Goal: Information Seeking & Learning: Check status

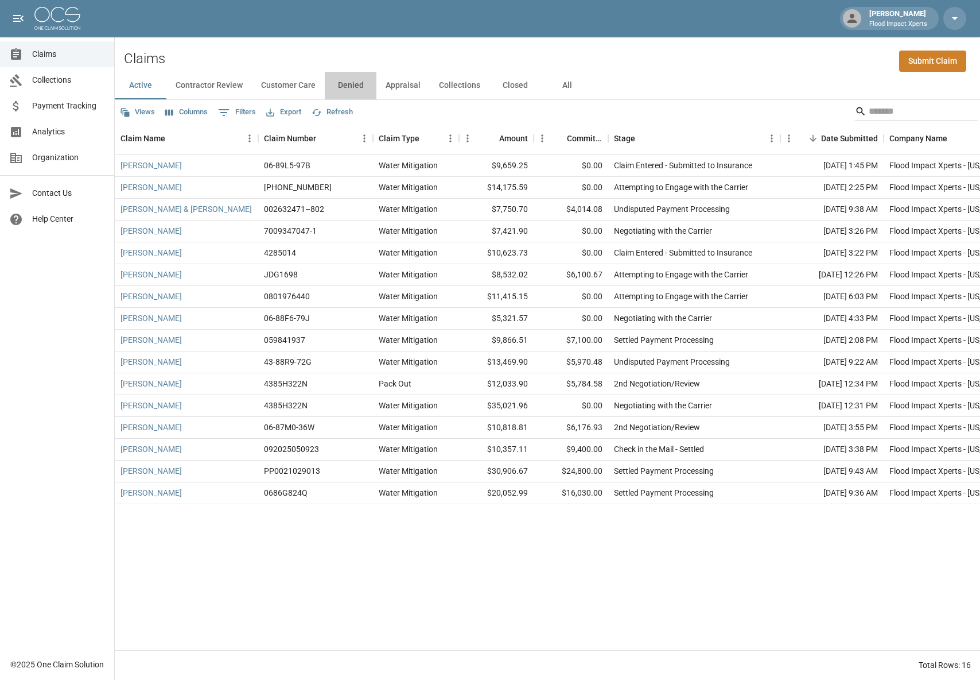
click at [360, 89] on button "Denied" at bounding box center [351, 86] width 52 height 28
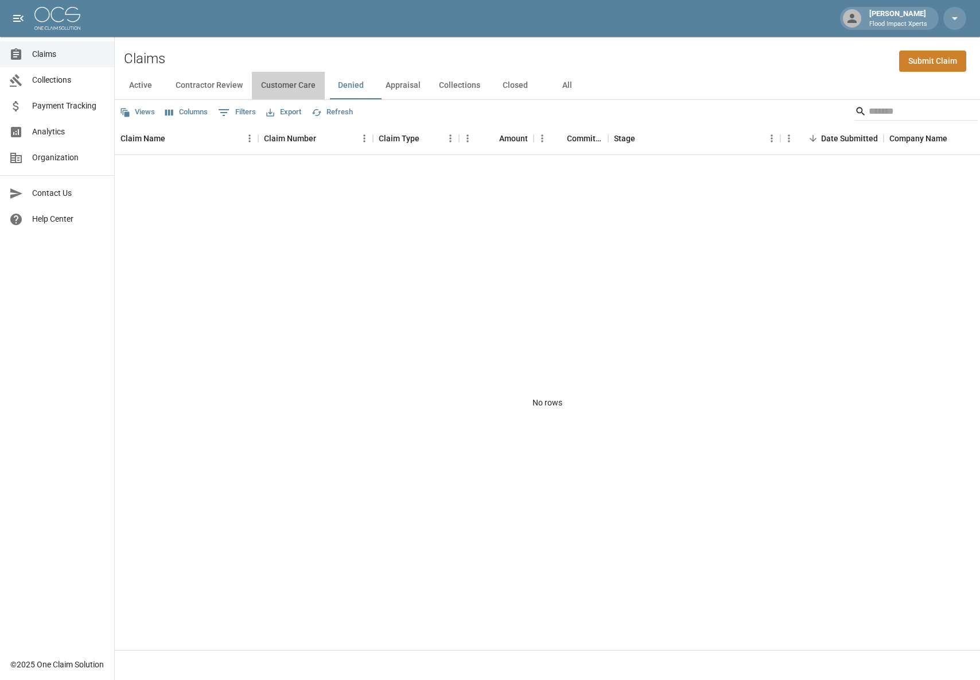
click at [279, 84] on button "Customer Care" at bounding box center [288, 86] width 73 height 28
click at [137, 166] on link "Becky Dailey" at bounding box center [151, 165] width 61 height 11
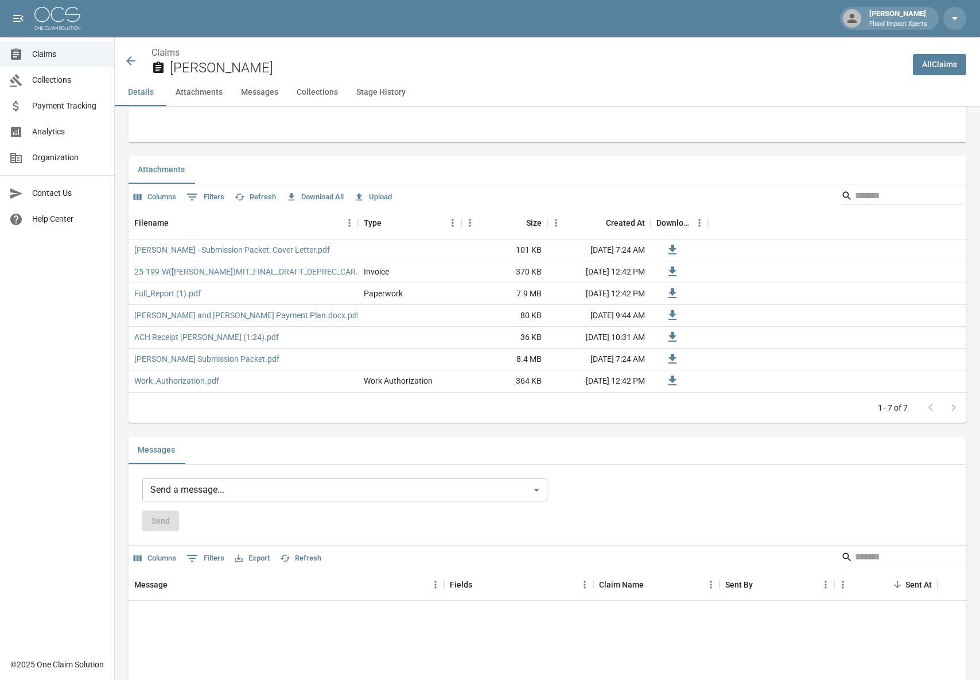
scroll to position [701, 0]
click at [201, 313] on link "Becky and Eric Dailry Payment Plan.docx.pdf" at bounding box center [247, 314] width 226 height 11
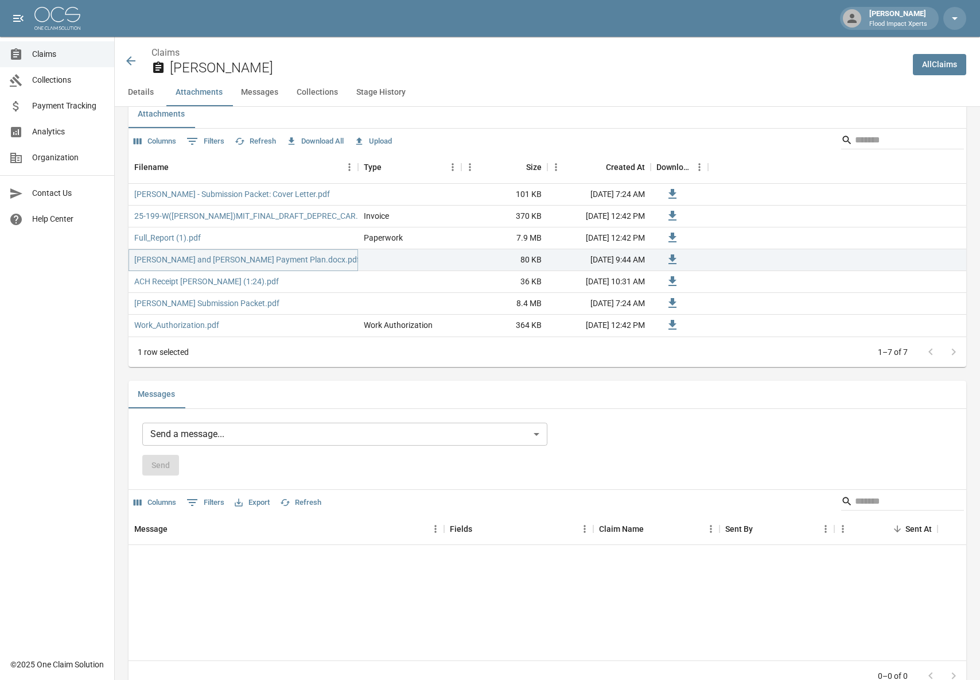
scroll to position [754, 0]
click at [267, 93] on button "Messages" at bounding box center [260, 93] width 56 height 28
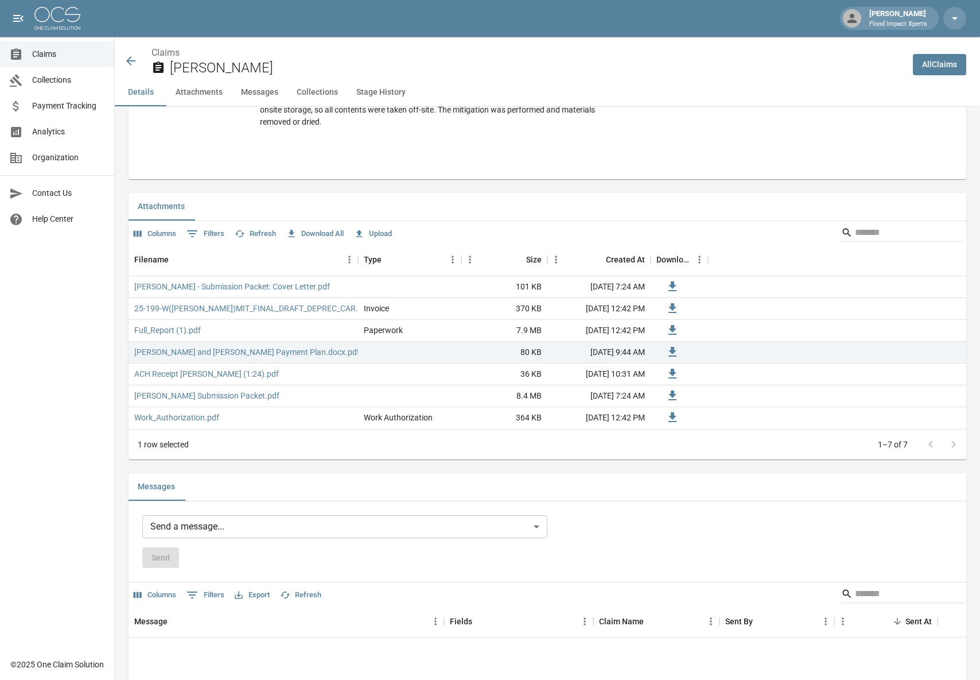
scroll to position [664, 0]
click at [381, 94] on button "Stage History" at bounding box center [381, 93] width 68 height 28
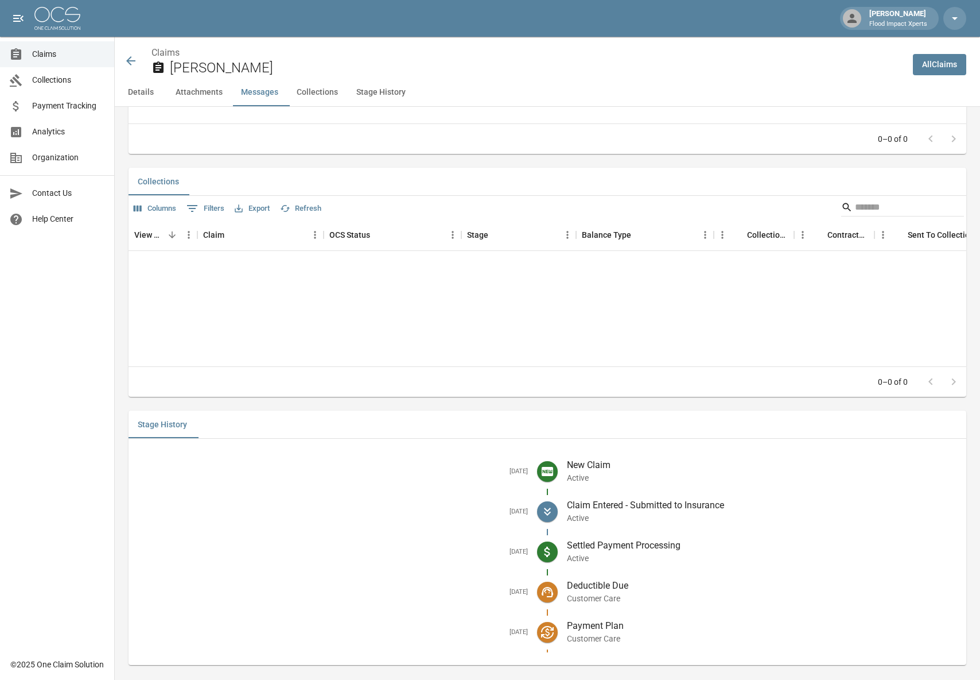
scroll to position [1305, 0]
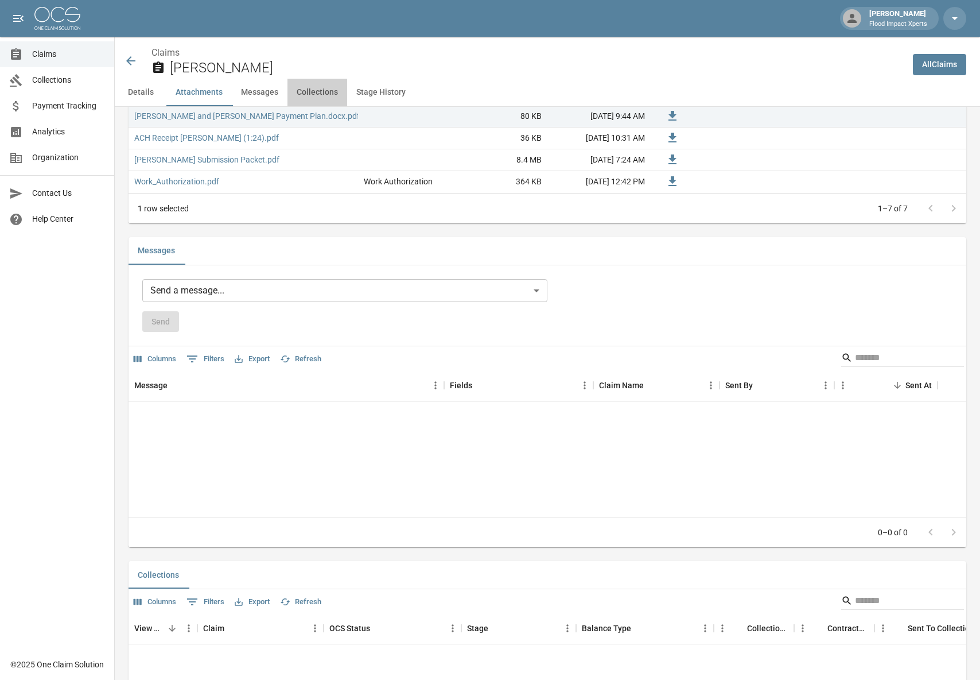
click at [315, 93] on button "Collections" at bounding box center [318, 93] width 60 height 28
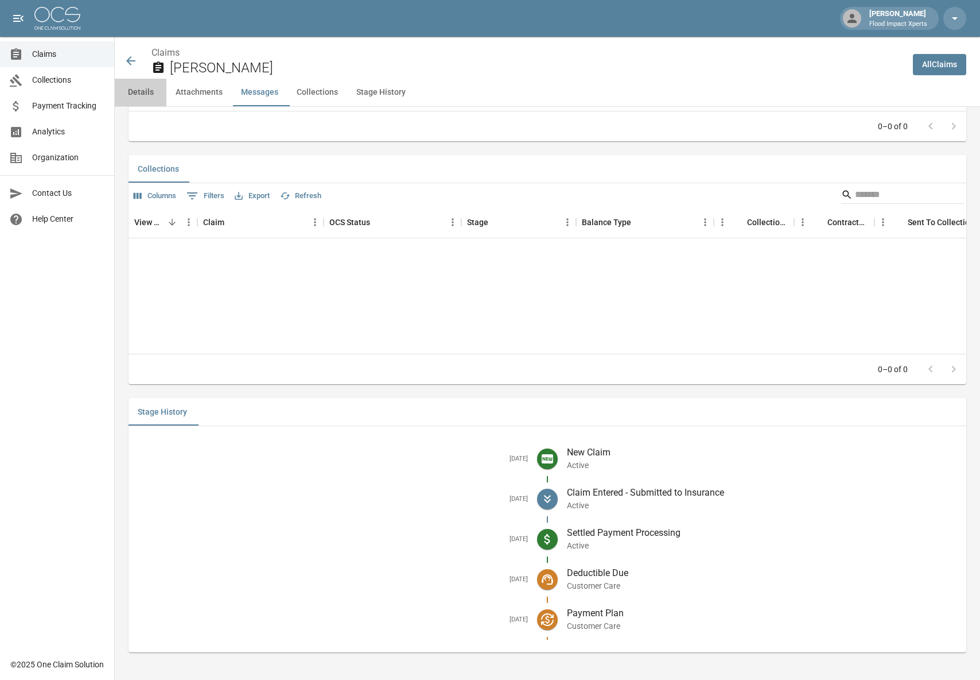
click at [149, 94] on button "Details" at bounding box center [141, 93] width 52 height 28
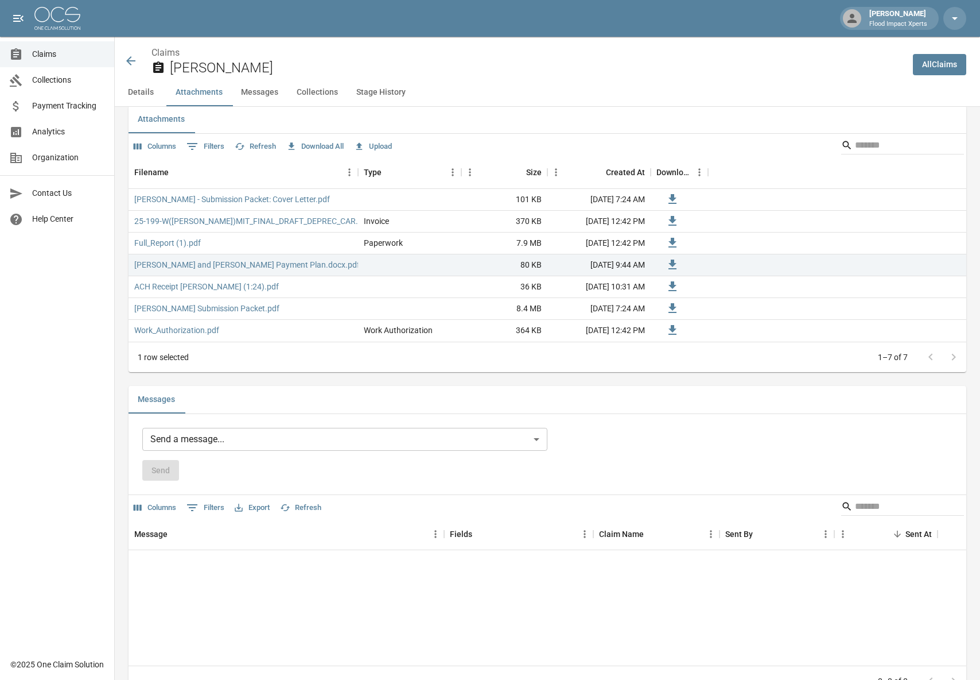
scroll to position [748, 0]
click at [239, 266] on link "Becky and Eric Dailry Payment Plan.docx.pdf" at bounding box center [247, 266] width 226 height 11
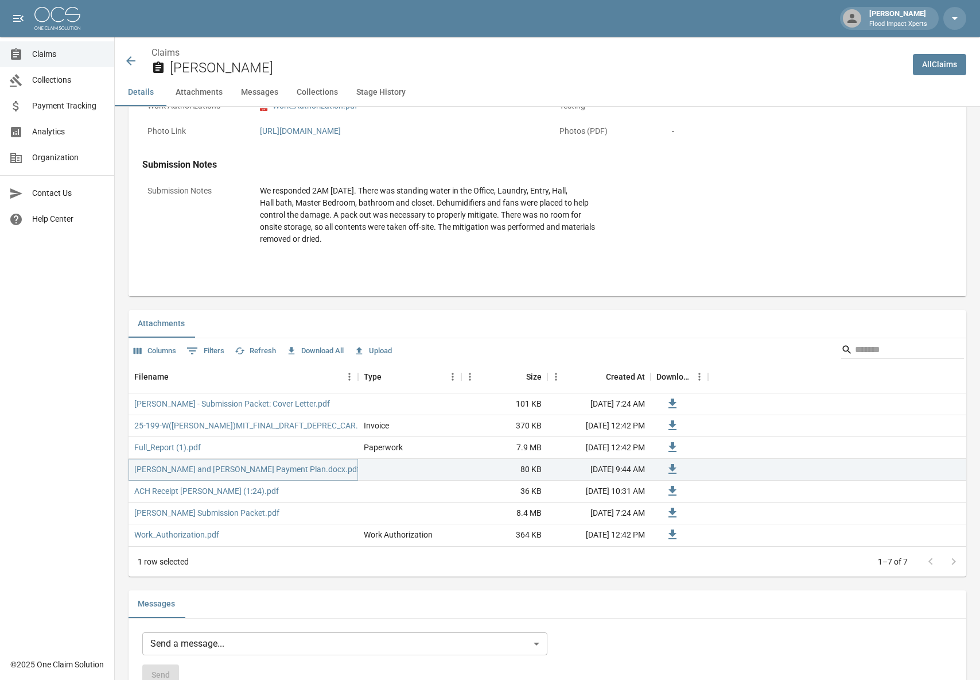
scroll to position [0, 0]
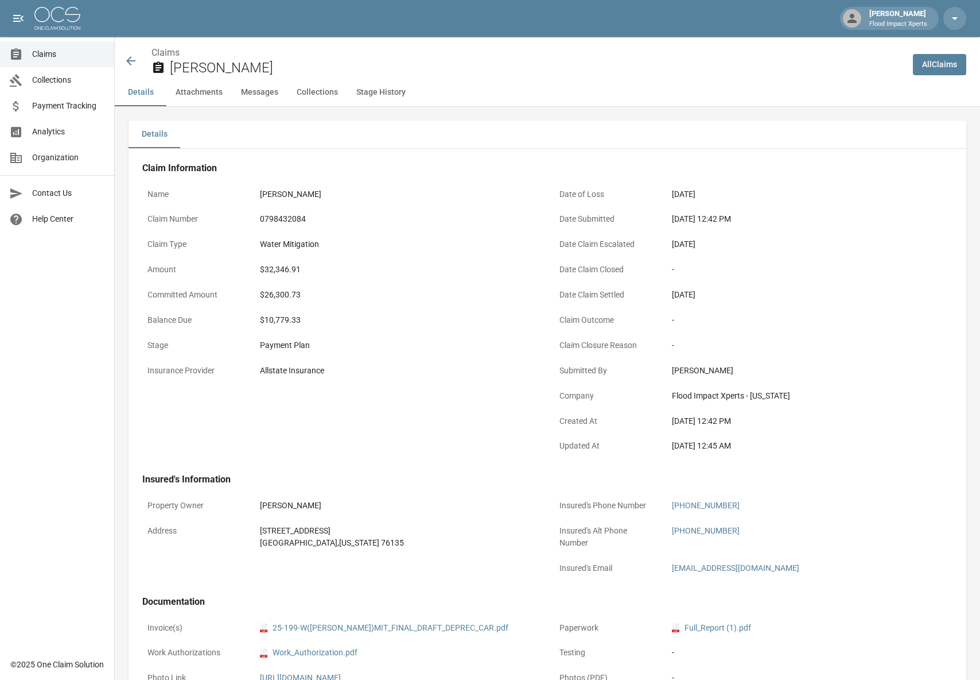
click at [134, 59] on icon at bounding box center [131, 61] width 14 height 14
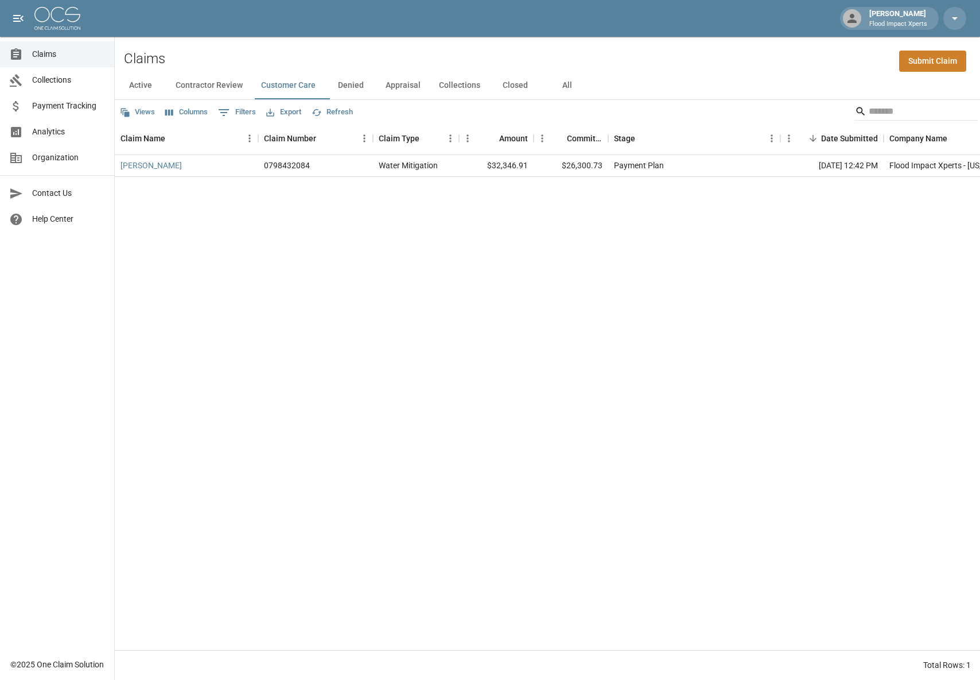
click at [343, 85] on button "Denied" at bounding box center [351, 86] width 52 height 28
click at [146, 84] on button "Active" at bounding box center [141, 86] width 52 height 28
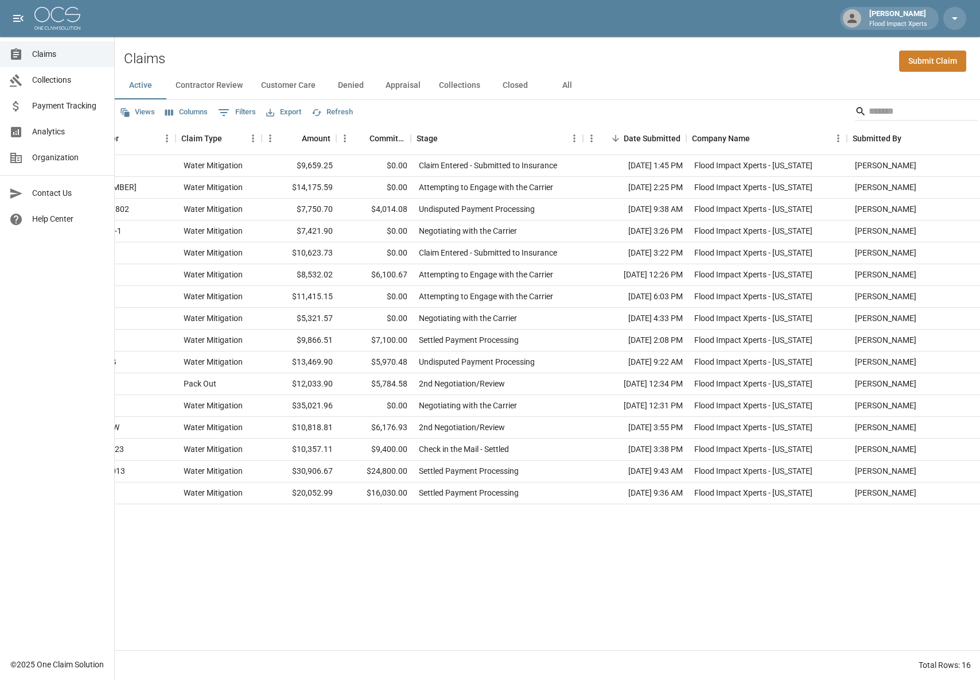
scroll to position [0, 199]
click at [836, 138] on icon "Menu" at bounding box center [837, 138] width 2 height 7
click at [546, 568] on div "Kathryn Williams 06-89L5-97B Water Mitigation $9,659.25 $0.00 Claim Entered - S…" at bounding box center [452, 402] width 1073 height 495
click at [839, 136] on icon "Menu" at bounding box center [840, 138] width 11 height 11
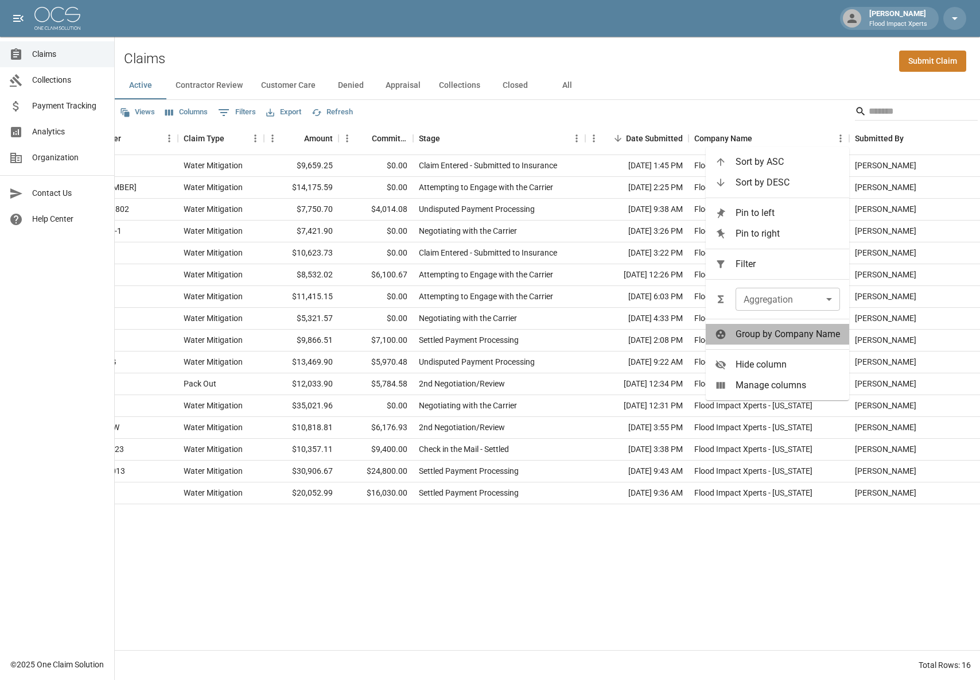
click at [744, 335] on span "Group by Company Name" at bounding box center [788, 334] width 104 height 14
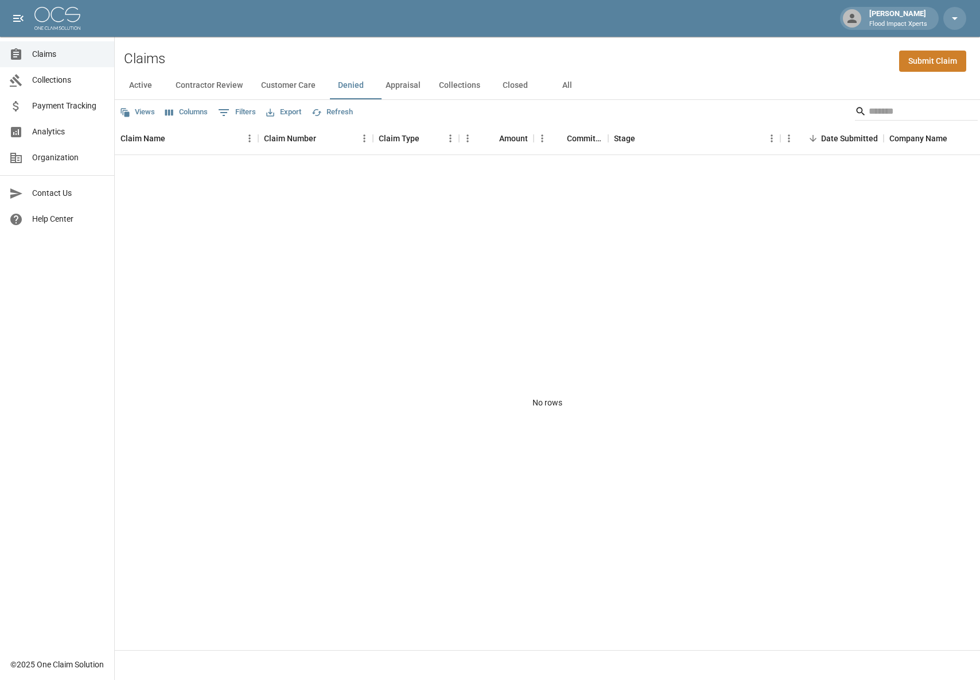
click at [134, 84] on button "Active" at bounding box center [141, 86] width 52 height 28
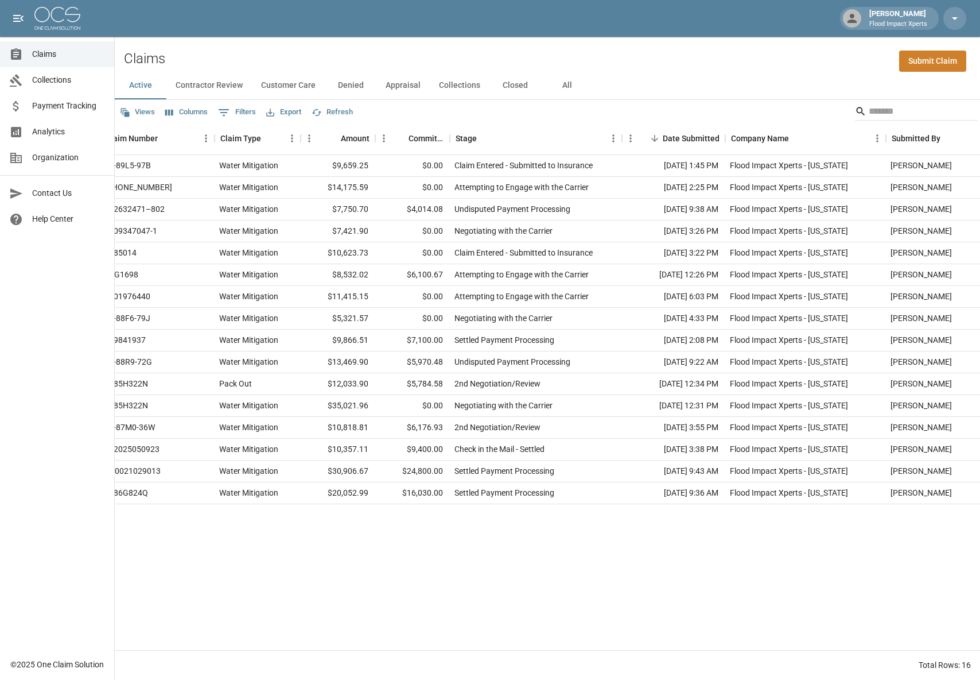
scroll to position [0, 161]
click at [872, 138] on icon "Menu" at bounding box center [874, 138] width 11 height 11
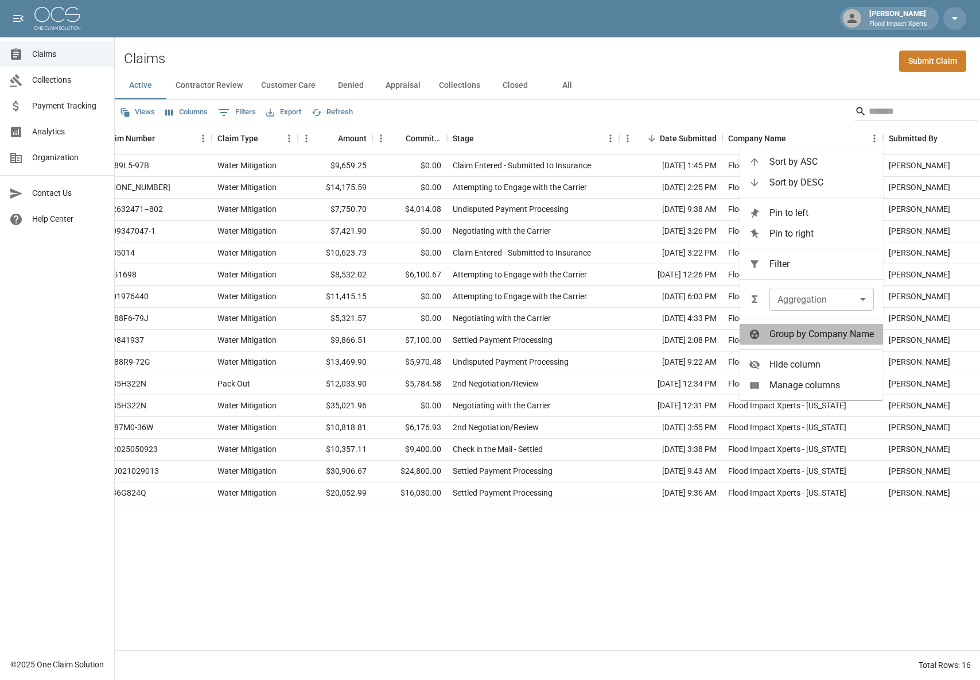
click at [794, 333] on span "Group by Company Name" at bounding box center [822, 334] width 104 height 14
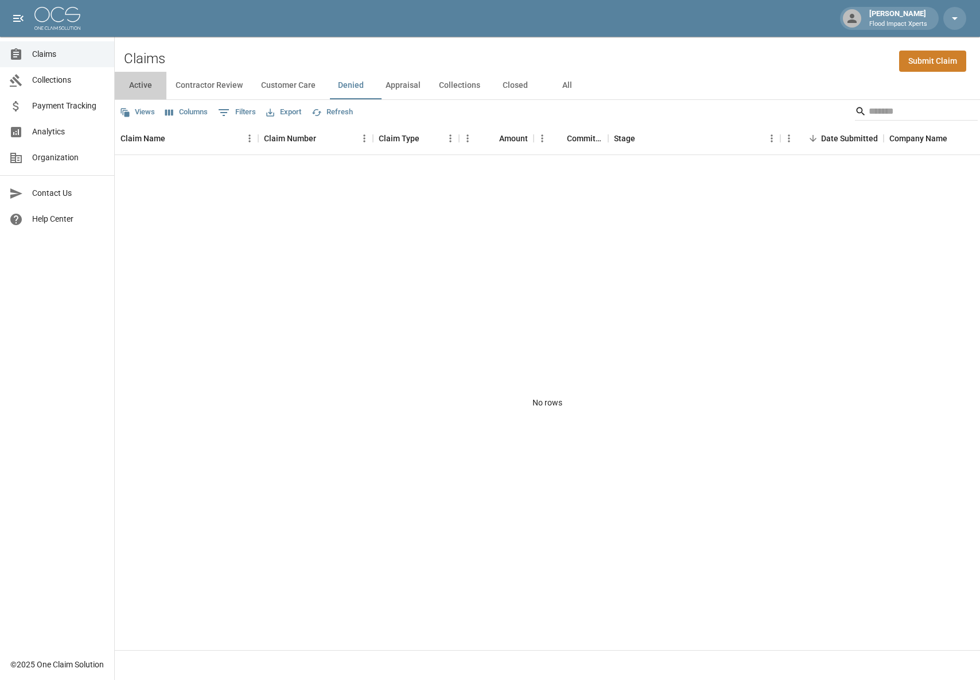
click at [143, 83] on button "Active" at bounding box center [141, 86] width 52 height 28
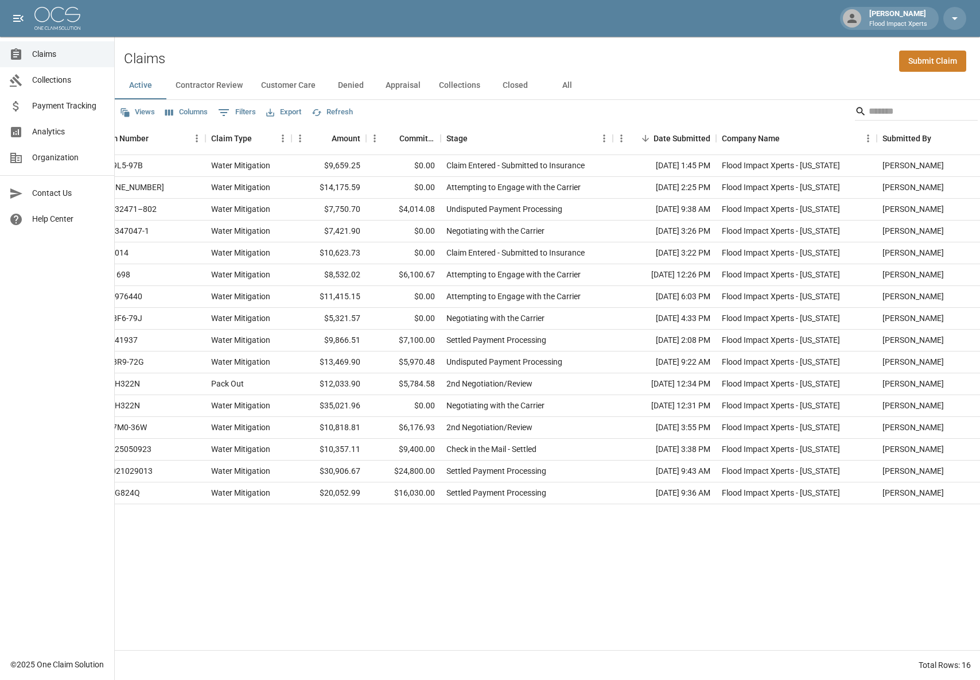
scroll to position [0, 168]
click at [867, 139] on icon "Menu" at bounding box center [867, 138] width 11 height 11
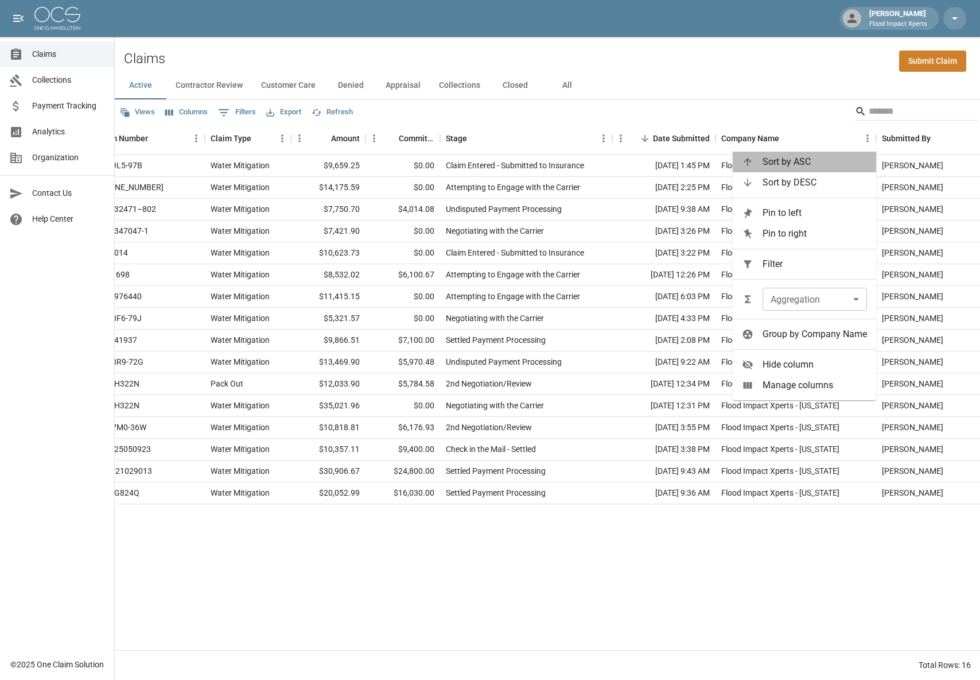
click at [851, 161] on span "Sort by ASC" at bounding box center [815, 162] width 104 height 14
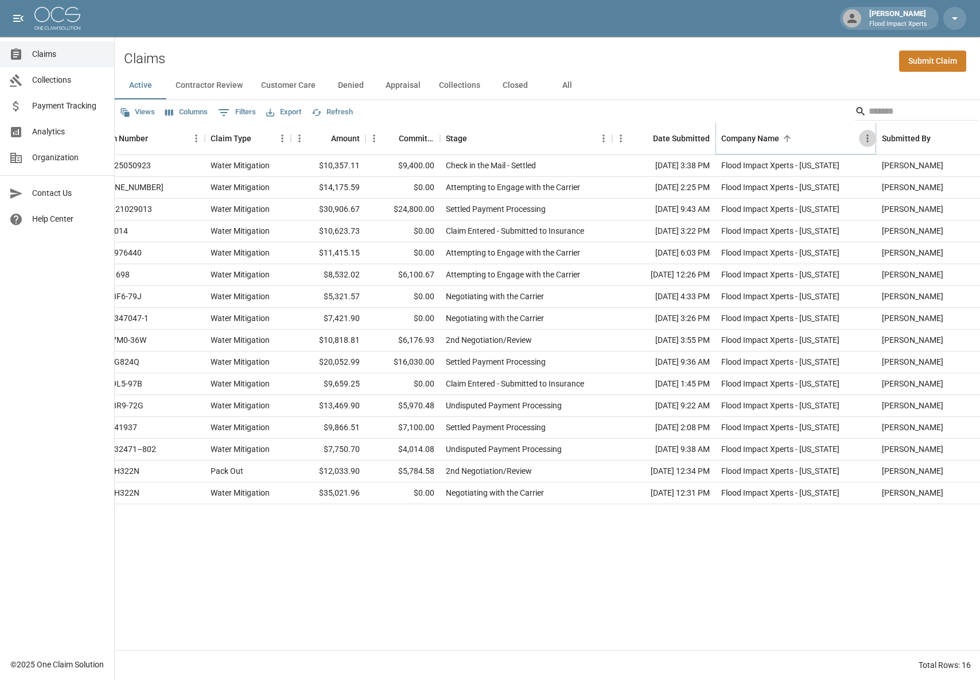
click at [867, 136] on icon "Menu" at bounding box center [867, 138] width 11 height 11
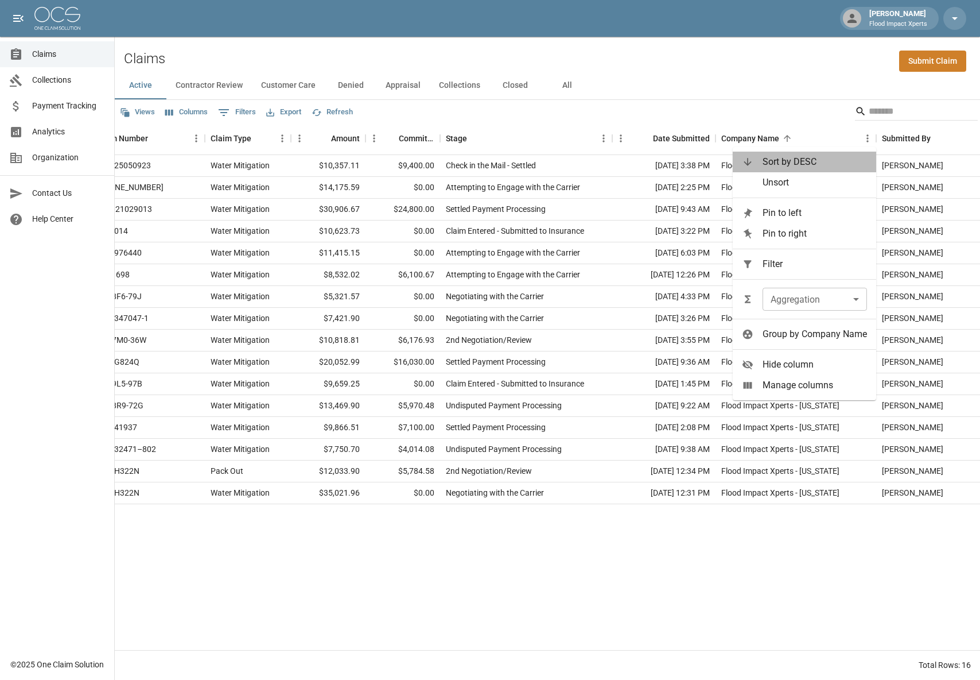
click at [825, 162] on span "Sort by DESC" at bounding box center [815, 162] width 104 height 14
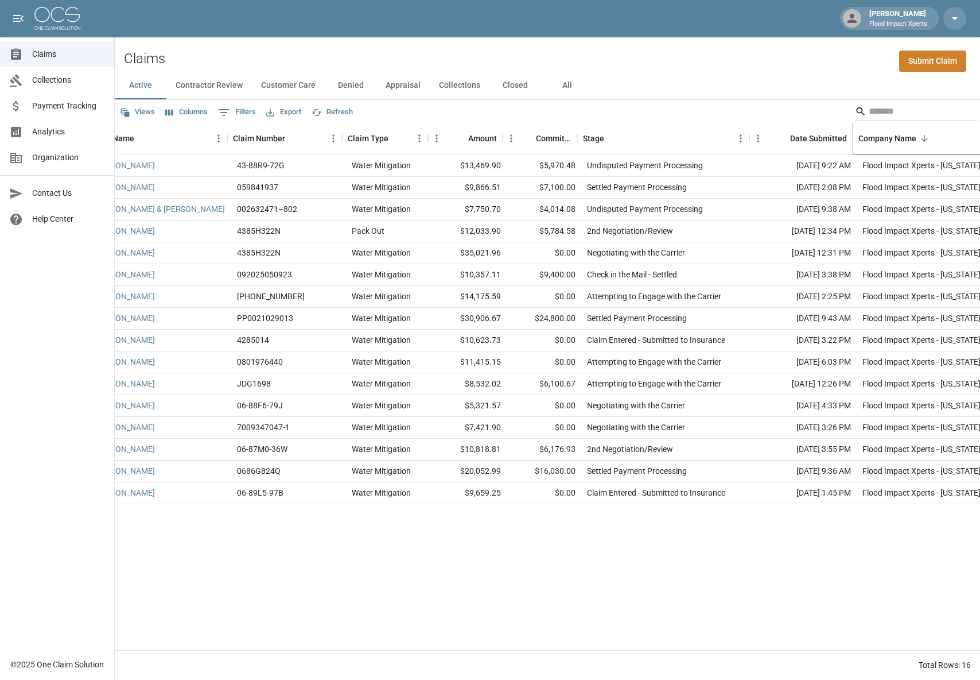
scroll to position [0, 0]
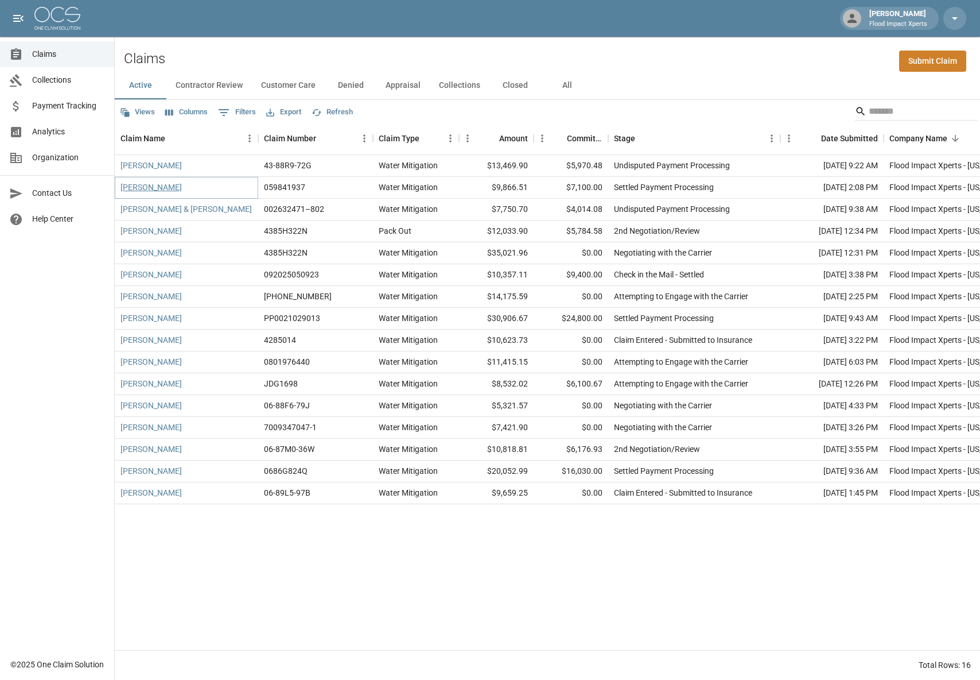
click at [138, 191] on link "[PERSON_NAME]" at bounding box center [151, 186] width 61 height 11
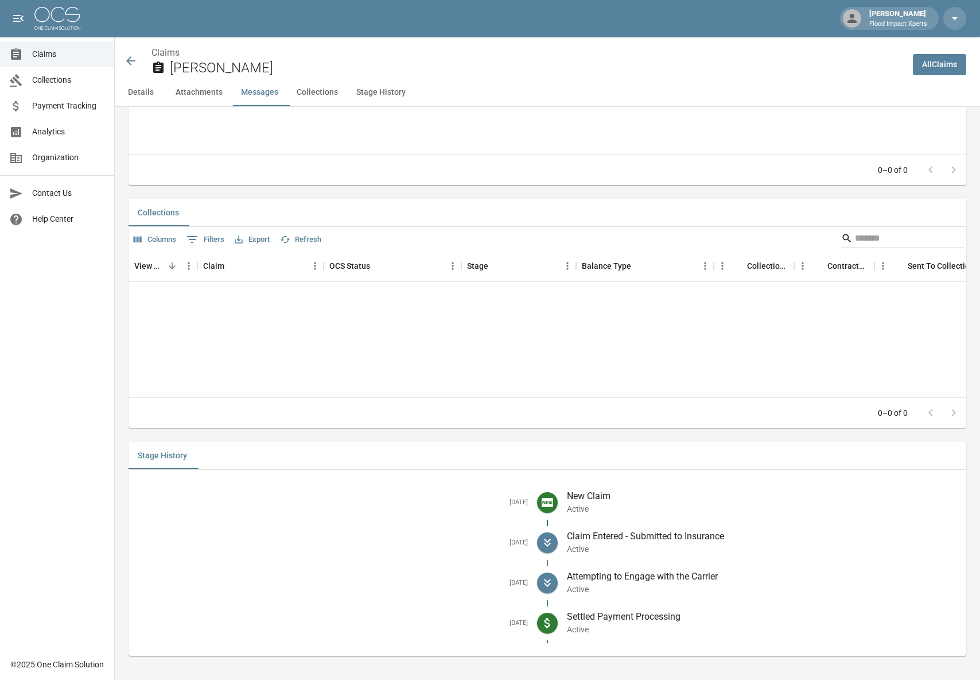
scroll to position [1182, 0]
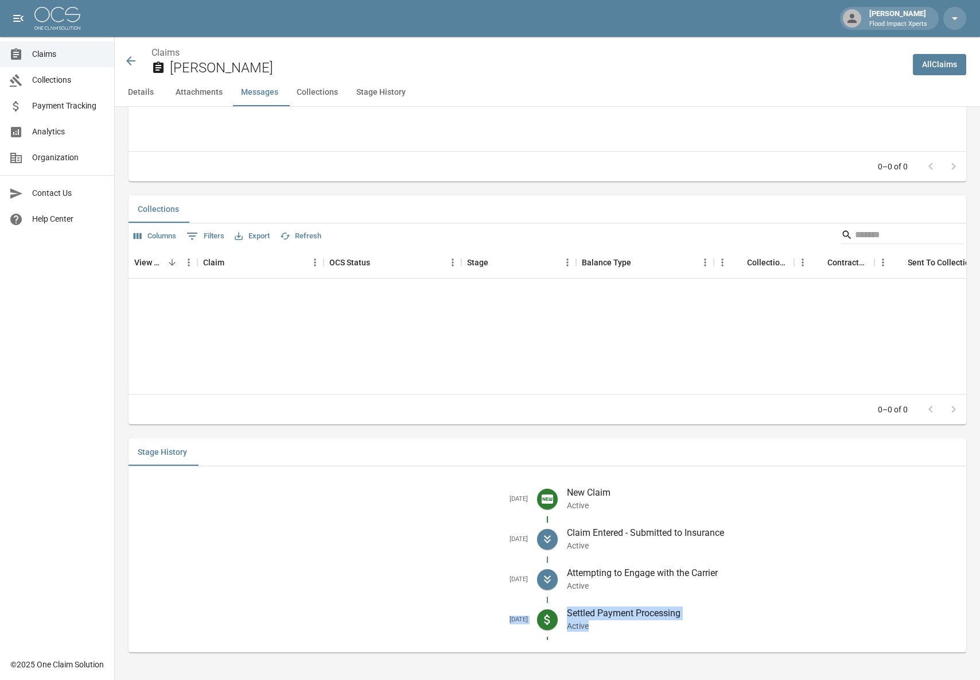
drag, startPoint x: 488, startPoint y: 619, endPoint x: 678, endPoint y: 622, distance: 190.0
click at [679, 622] on li "Sep 11, 2025 Settled Payment Processing Active" at bounding box center [548, 619] width 820 height 40
copy li "Sep 11, 2025 Settled Payment Processing Active"
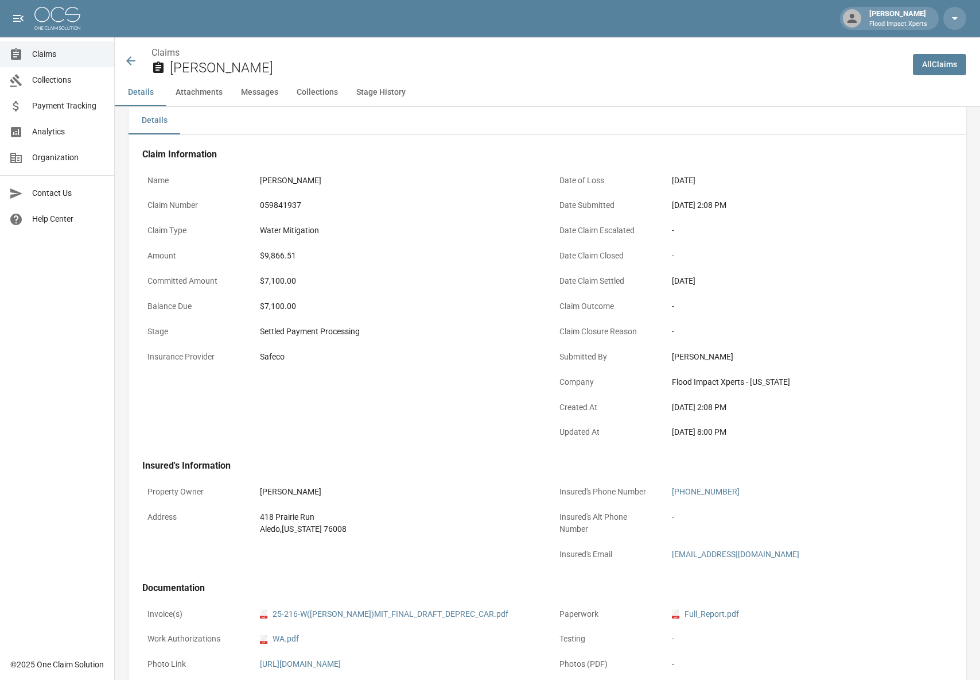
scroll to position [0, 0]
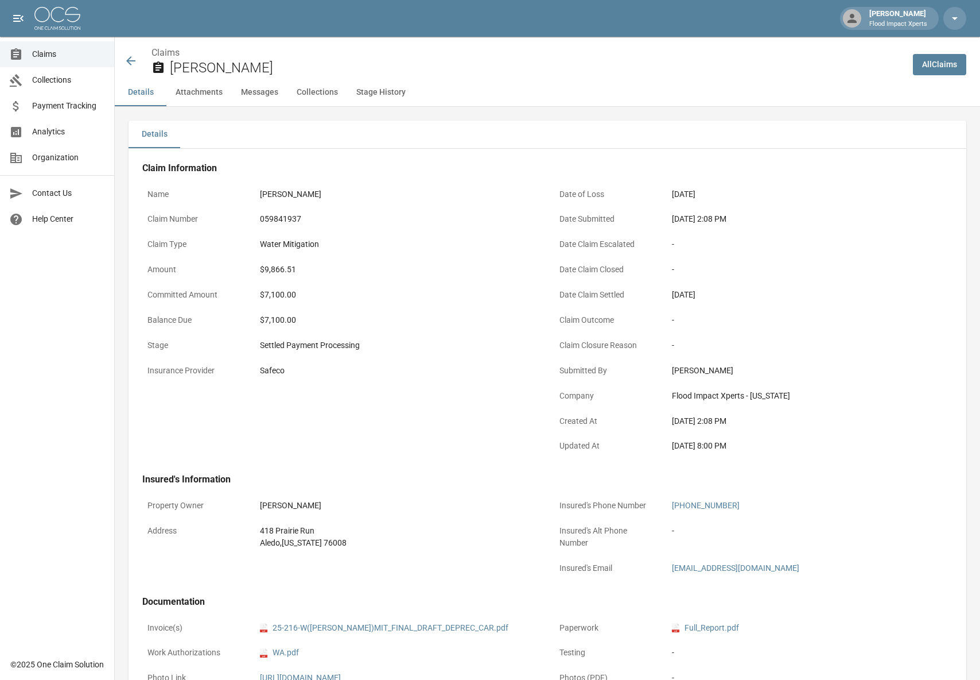
click at [126, 60] on icon at bounding box center [130, 60] width 9 height 9
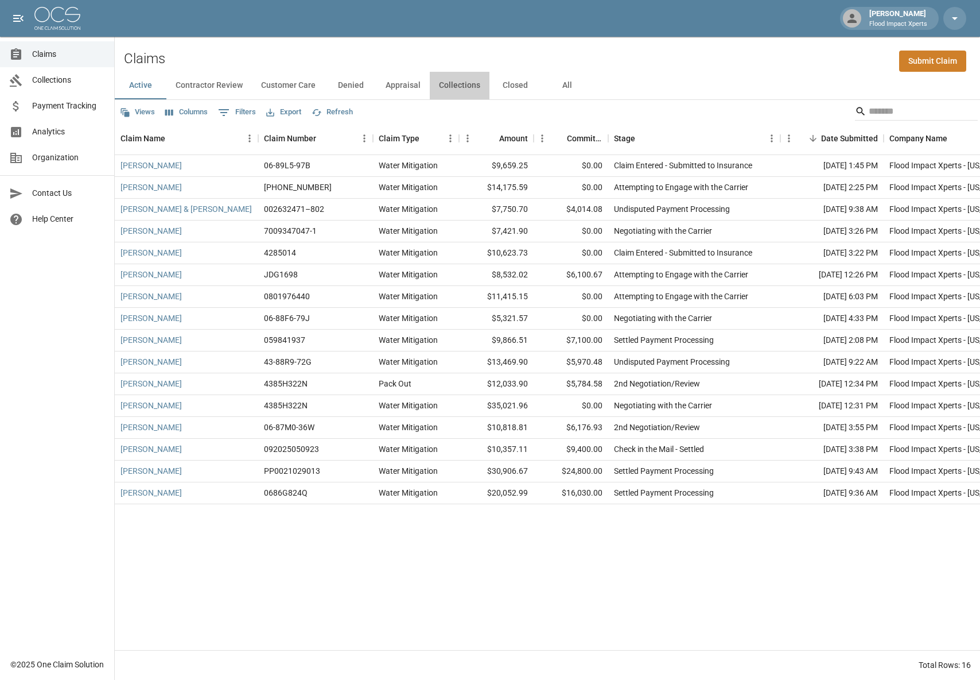
click at [459, 85] on button "Collections" at bounding box center [460, 86] width 60 height 28
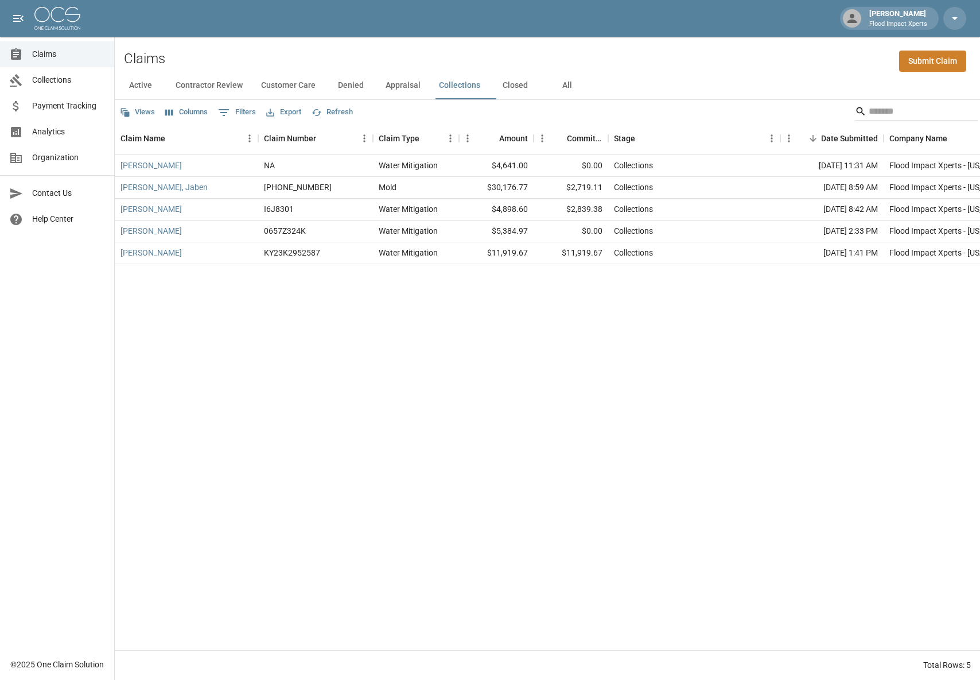
click at [421, 83] on button "Appraisal" at bounding box center [403, 86] width 53 height 28
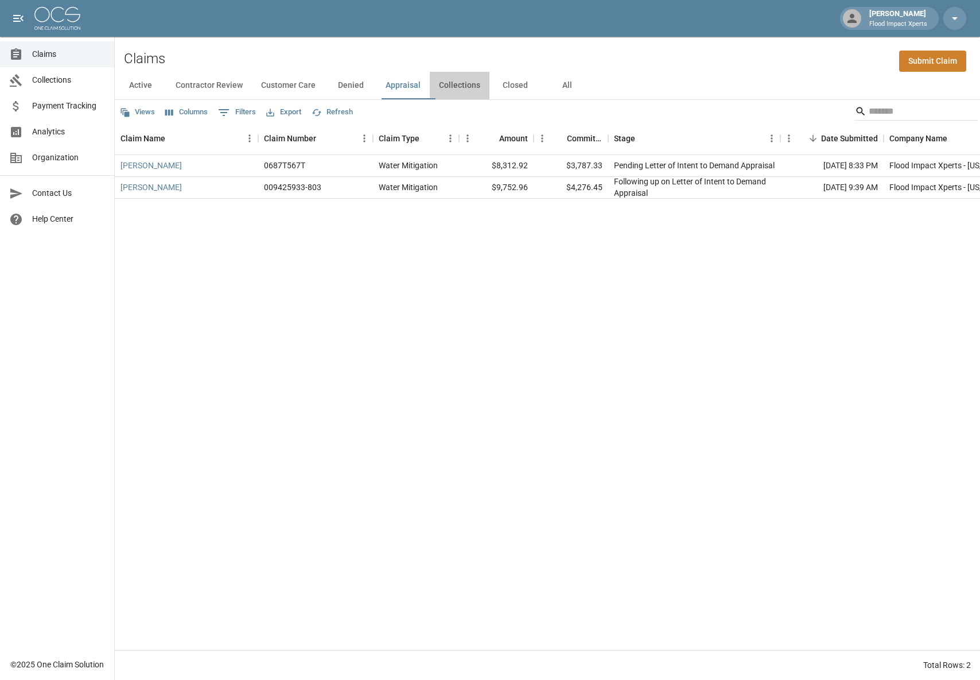
click at [474, 89] on button "Collections" at bounding box center [460, 86] width 60 height 28
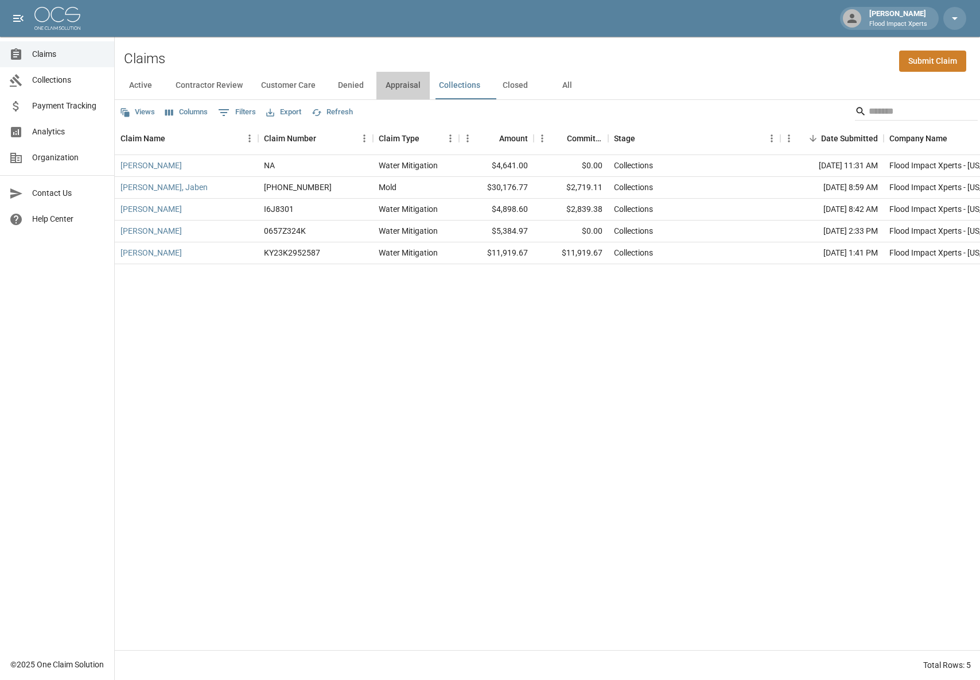
click at [420, 87] on button "Appraisal" at bounding box center [403, 86] width 53 height 28
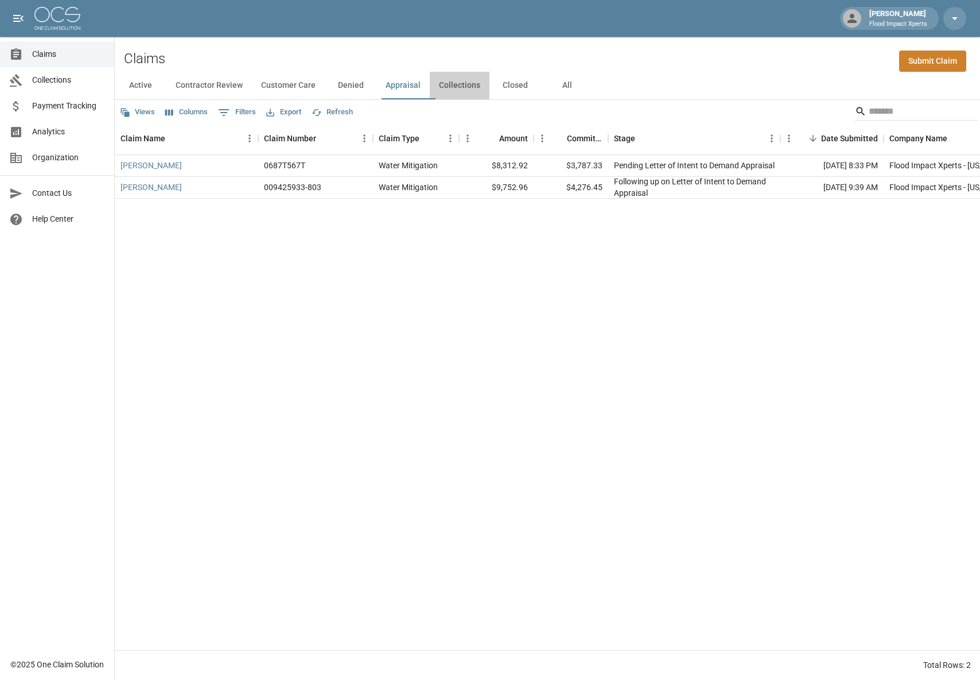
click at [465, 84] on button "Collections" at bounding box center [460, 86] width 60 height 28
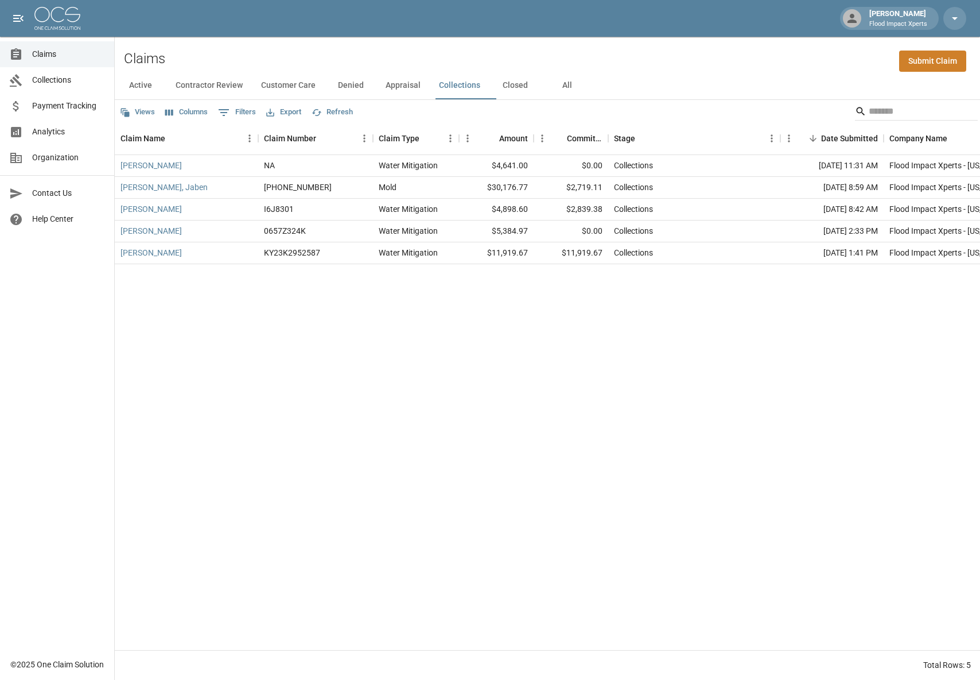
click at [402, 83] on button "Appraisal" at bounding box center [403, 86] width 53 height 28
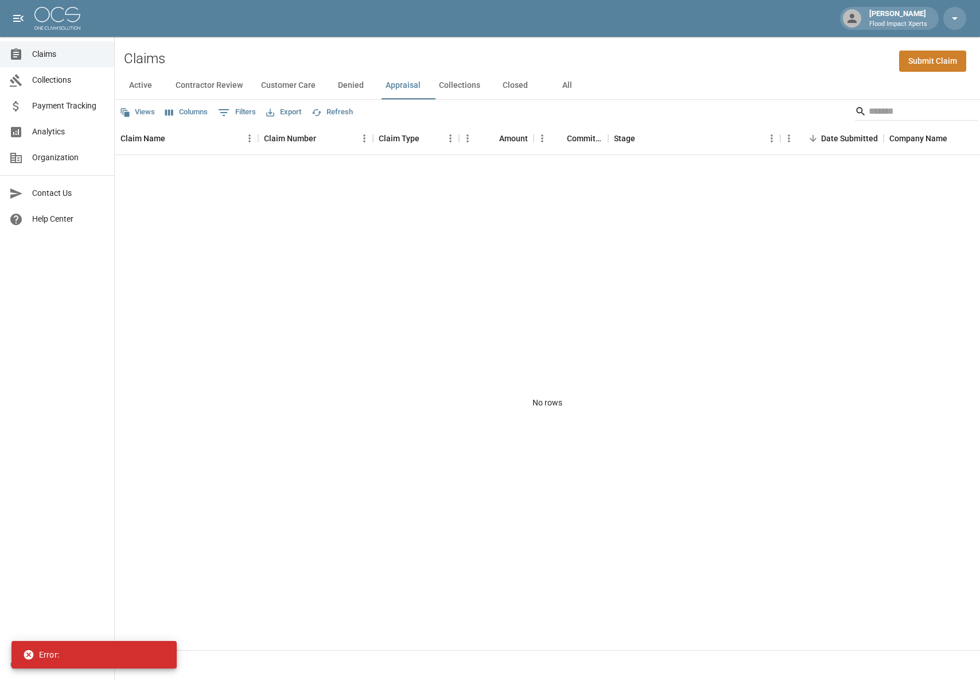
click at [478, 84] on button "Collections" at bounding box center [460, 86] width 60 height 28
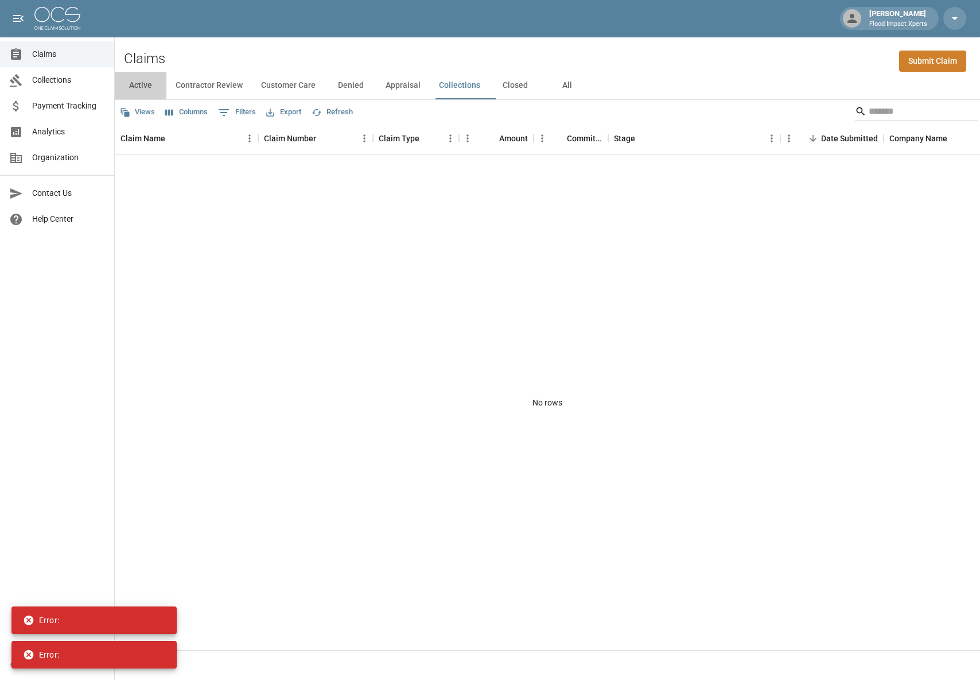
click at [148, 84] on button "Active" at bounding box center [141, 86] width 52 height 28
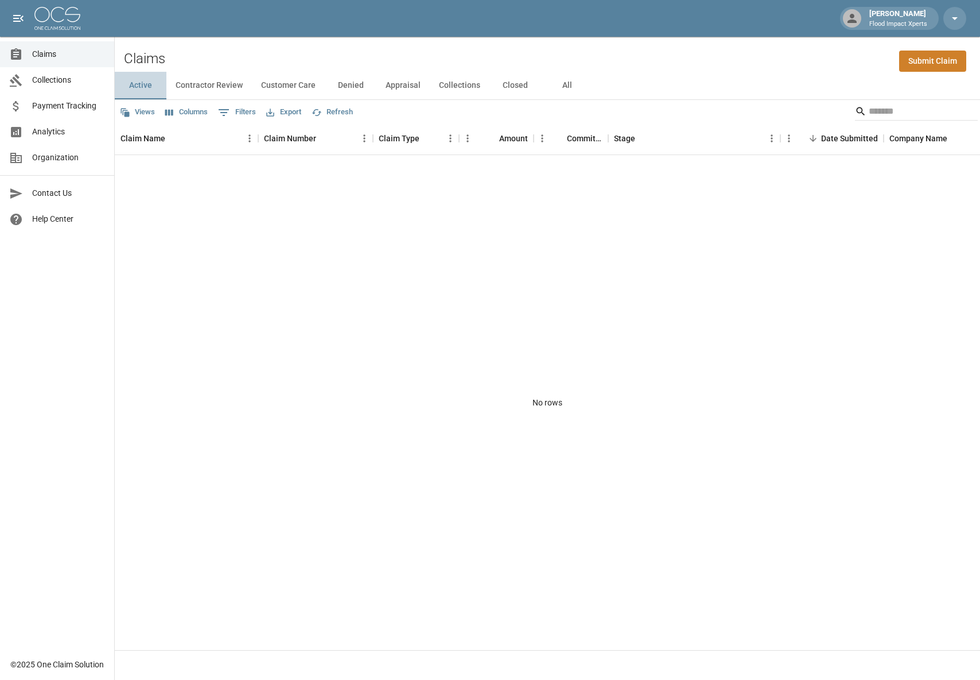
click at [145, 90] on button "Active" at bounding box center [141, 86] width 52 height 28
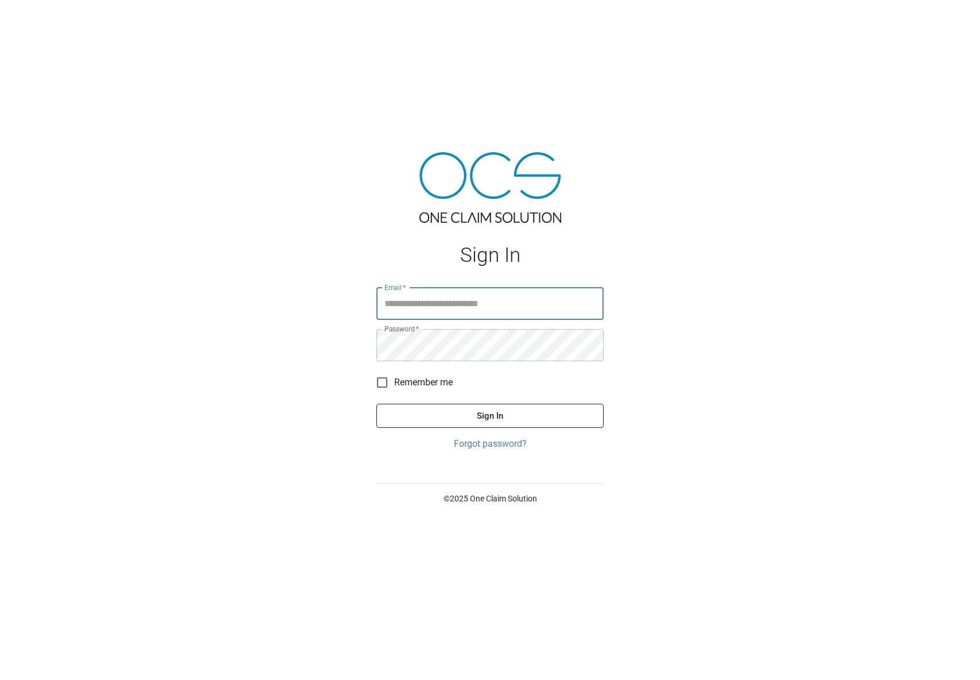
click at [410, 305] on input "Email   *" at bounding box center [490, 304] width 227 height 32
type input "**********"
click at [423, 305] on input "Email   *" at bounding box center [490, 304] width 227 height 32
type input "**********"
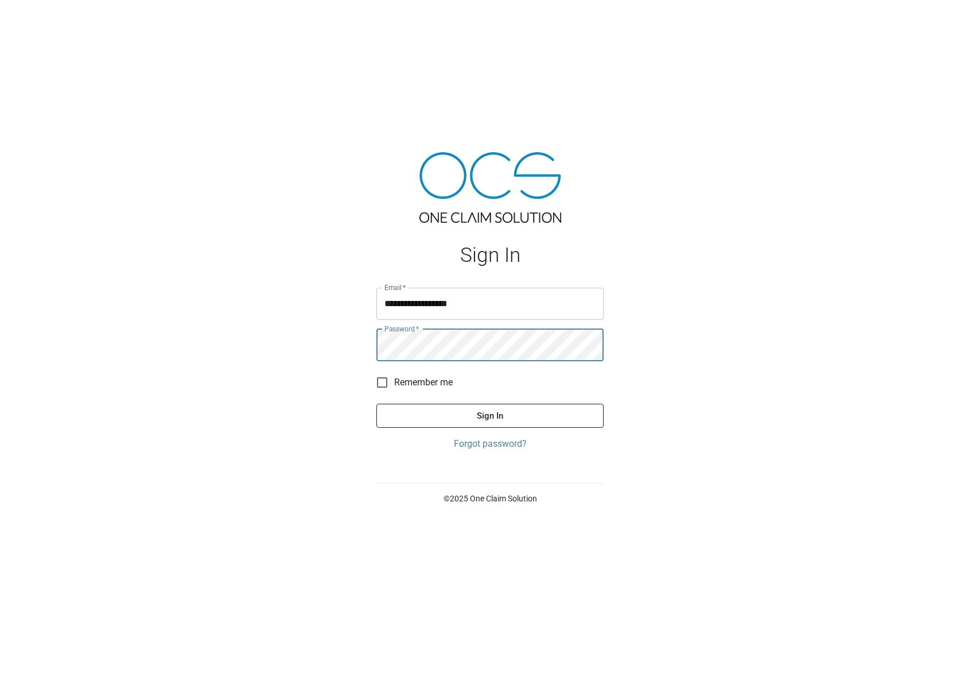
click at [498, 416] on button "Sign In" at bounding box center [490, 416] width 227 height 24
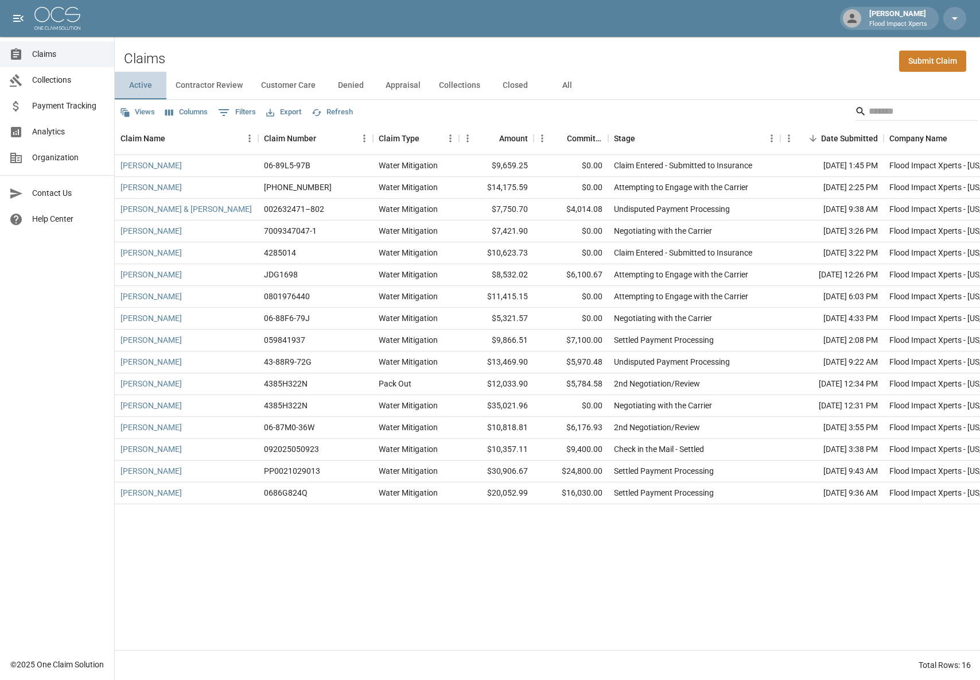
click at [139, 87] on button "Active" at bounding box center [141, 86] width 52 height 28
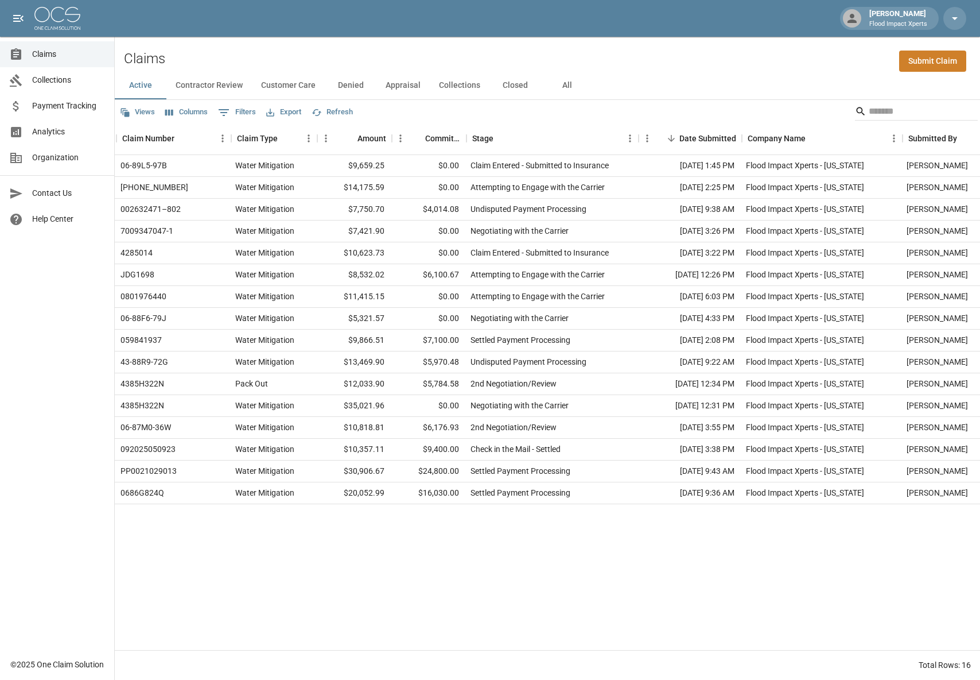
scroll to position [0, 145]
click at [890, 137] on icon "Menu" at bounding box center [891, 138] width 11 height 11
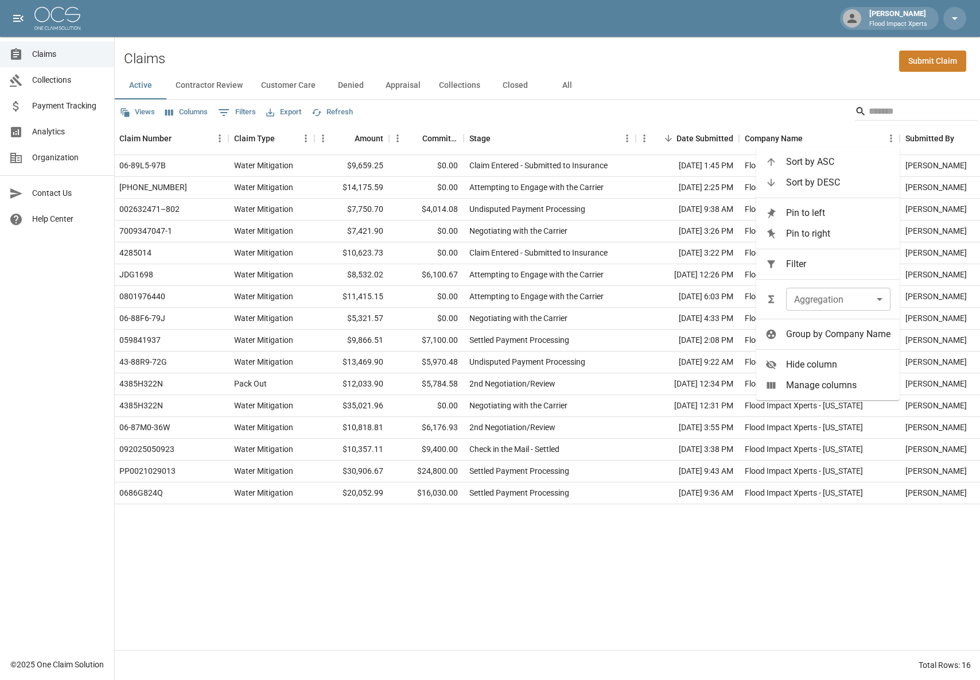
click at [808, 333] on span "Group by Company Name" at bounding box center [838, 334] width 104 height 14
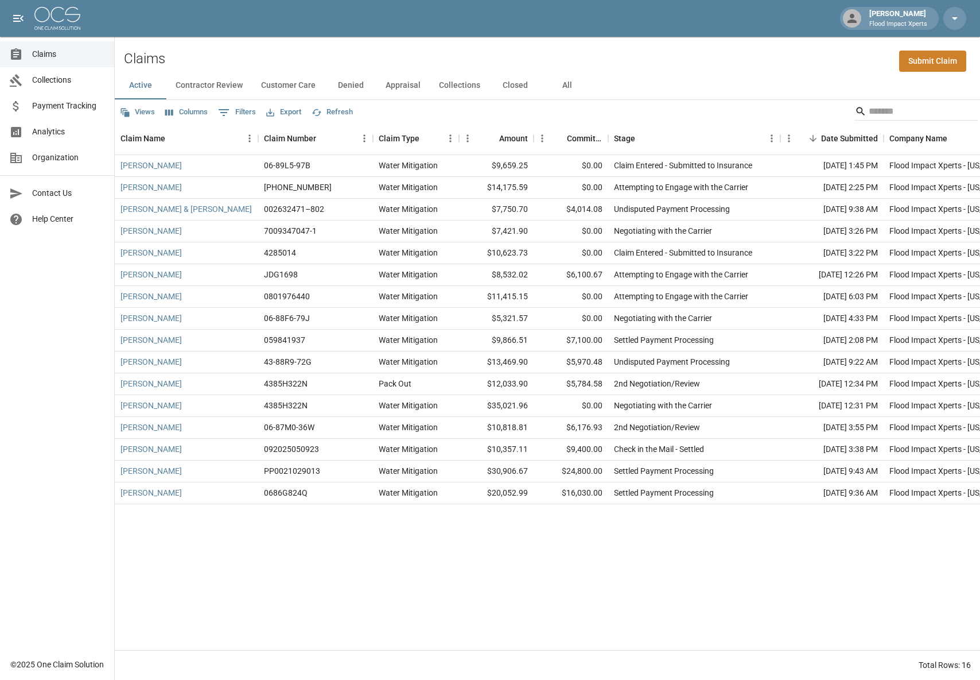
scroll to position [0, 208]
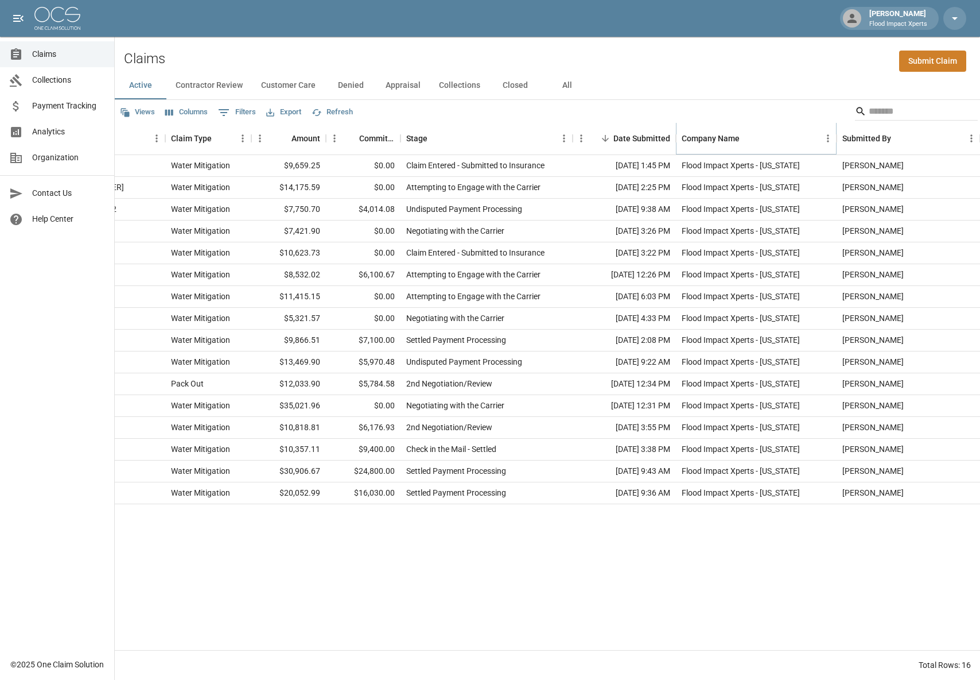
click at [829, 138] on icon "Menu" at bounding box center [828, 138] width 2 height 7
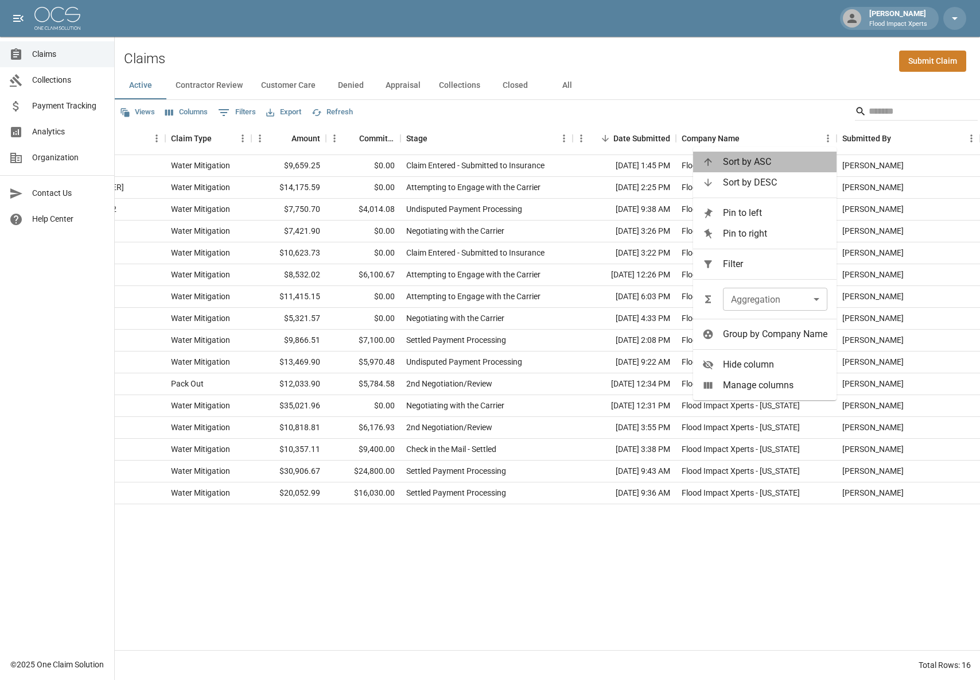
click at [796, 163] on span "Sort by ASC" at bounding box center [775, 162] width 104 height 14
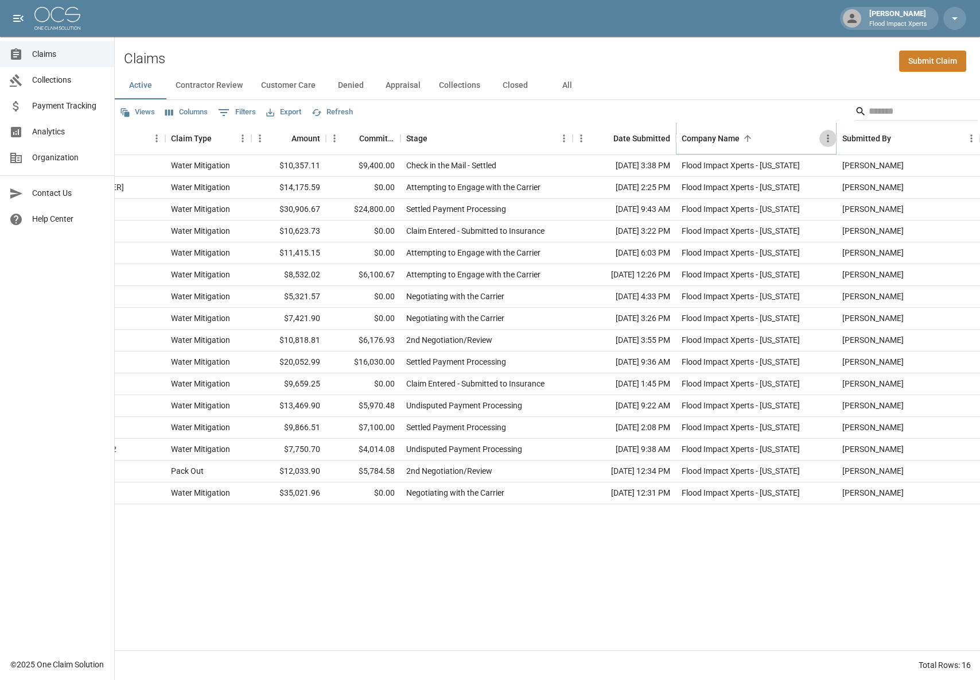
click at [825, 136] on icon "Menu" at bounding box center [828, 138] width 11 height 11
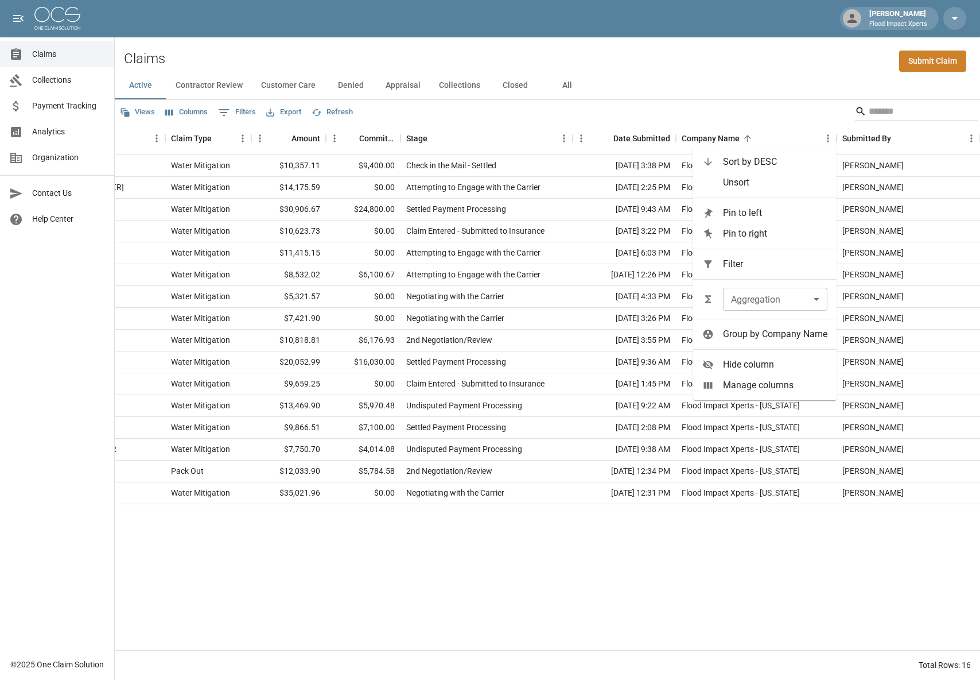
click at [763, 161] on span "Sort by DESC" at bounding box center [775, 162] width 104 height 14
